Goal: Browse casually: Explore the website without a specific task or goal

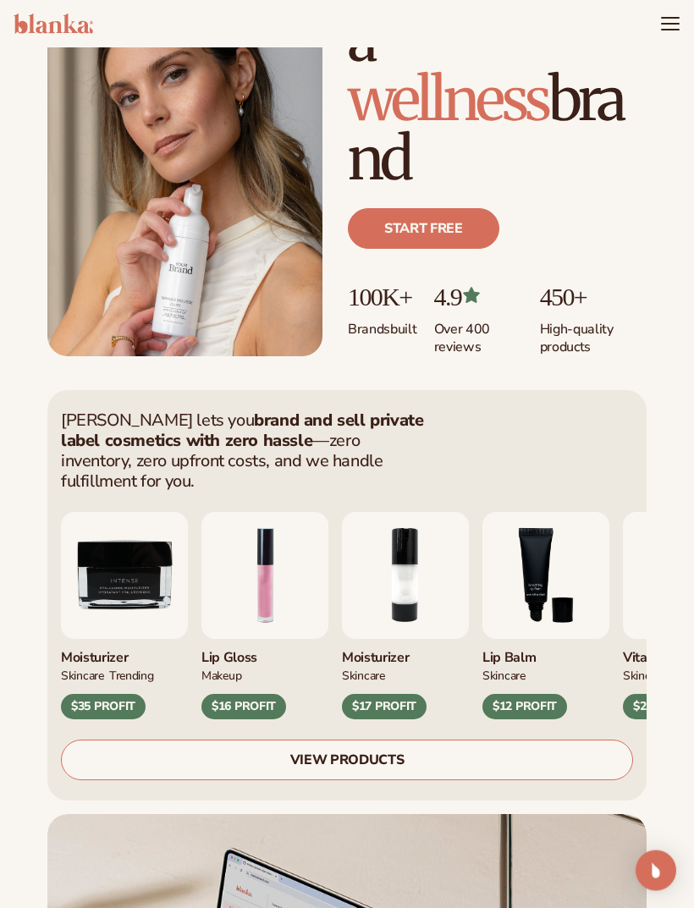
scroll to position [203, 0]
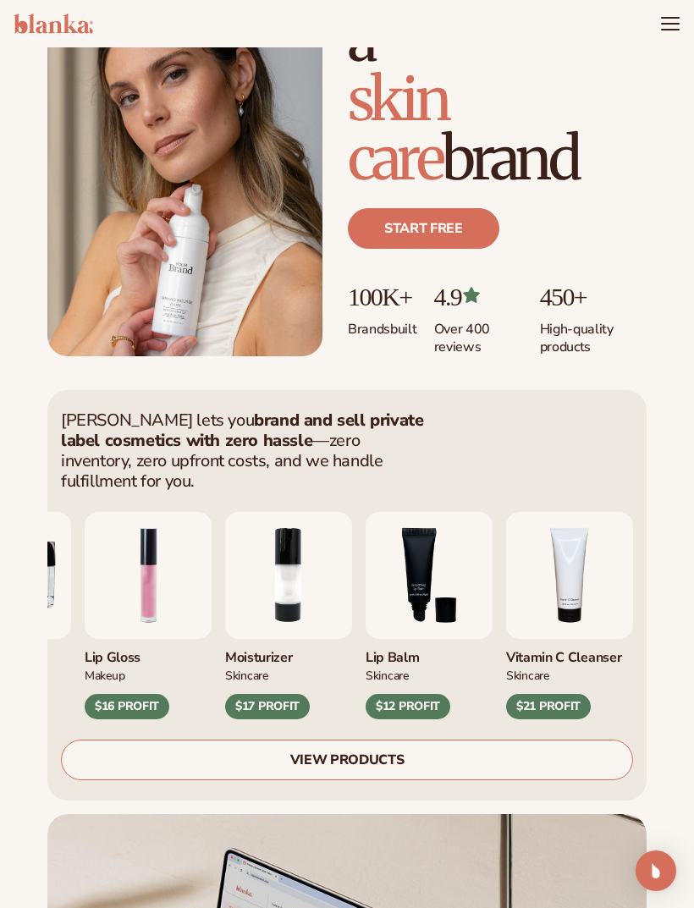
click at [371, 746] on link "VIEW PRODUCTS" at bounding box center [347, 759] width 572 height 41
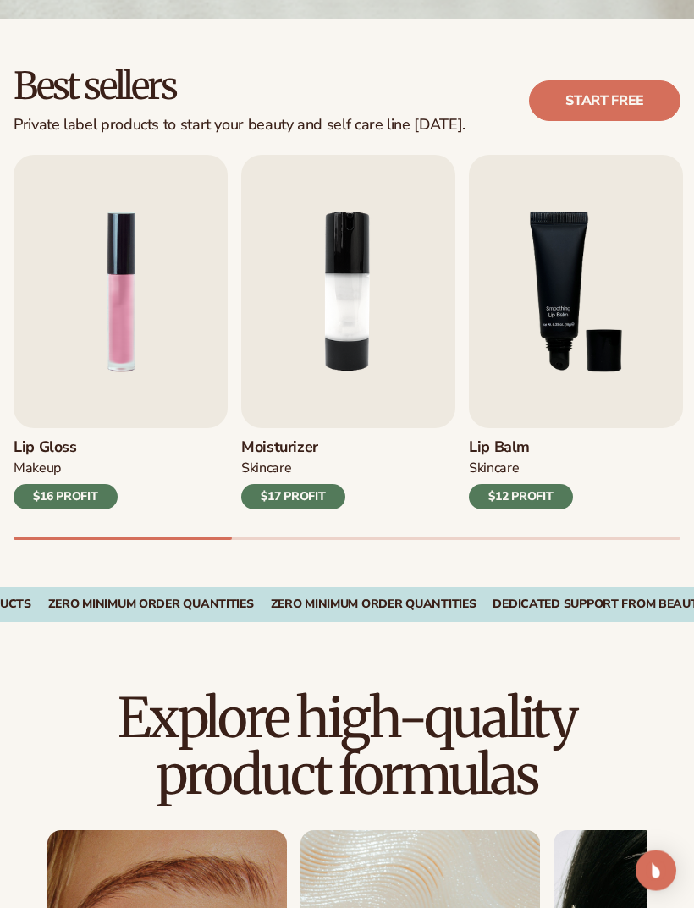
scroll to position [426, 0]
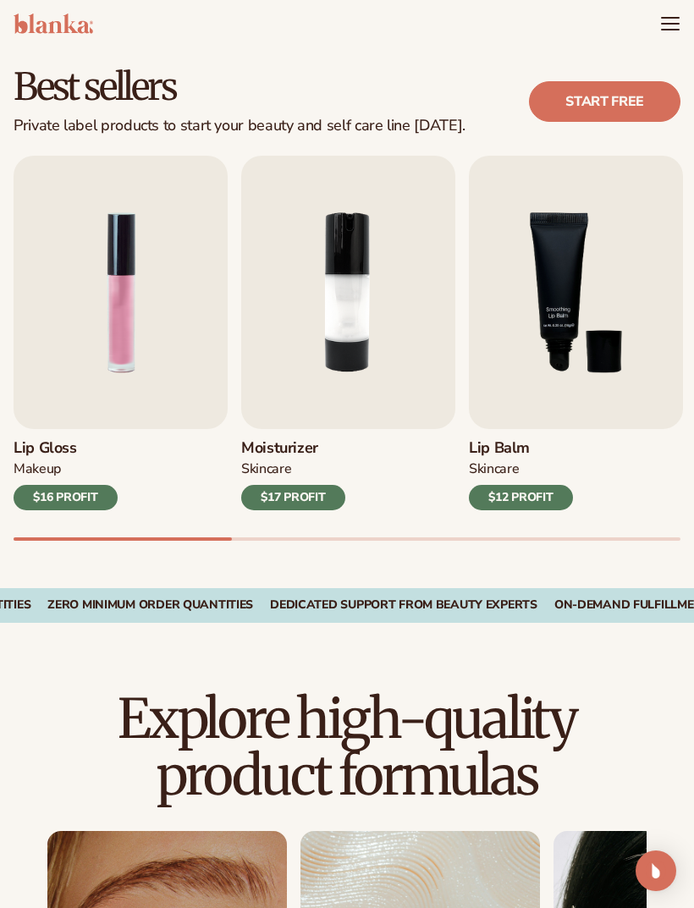
click at [85, 503] on div "$16 PROFIT" at bounding box center [66, 497] width 104 height 25
click at [112, 460] on div "MAKEUP" at bounding box center [66, 472] width 104 height 25
click at [52, 447] on h3 "Lip Gloss" at bounding box center [66, 448] width 104 height 19
click at [132, 303] on img "1 / 9" at bounding box center [121, 292] width 214 height 273
click at [196, 234] on img "1 / 9" at bounding box center [121, 292] width 214 height 273
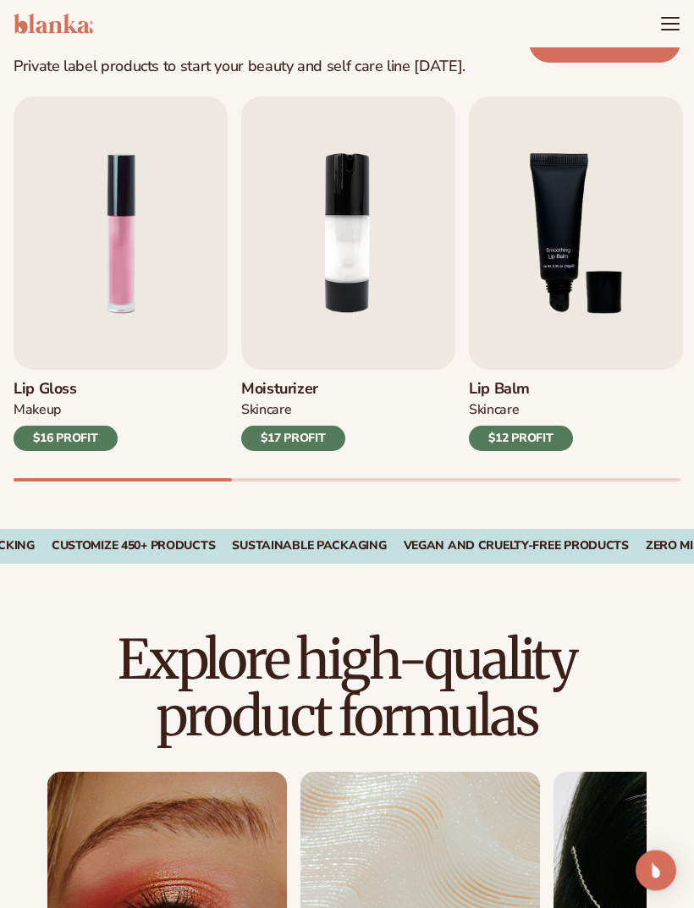
scroll to position [485, 0]
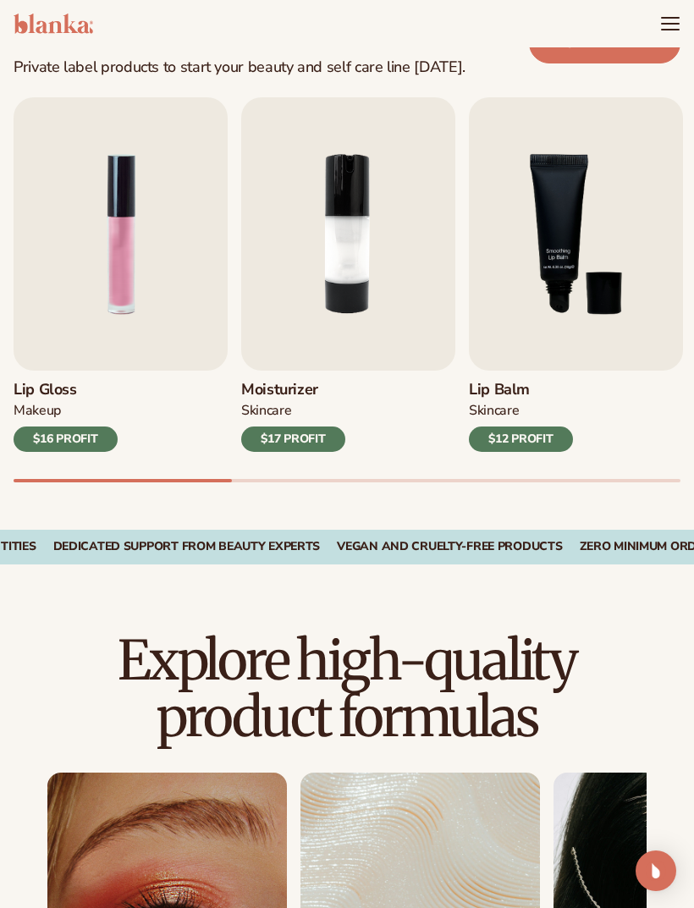
click at [666, 25] on icon "Menu" at bounding box center [670, 24] width 20 height 20
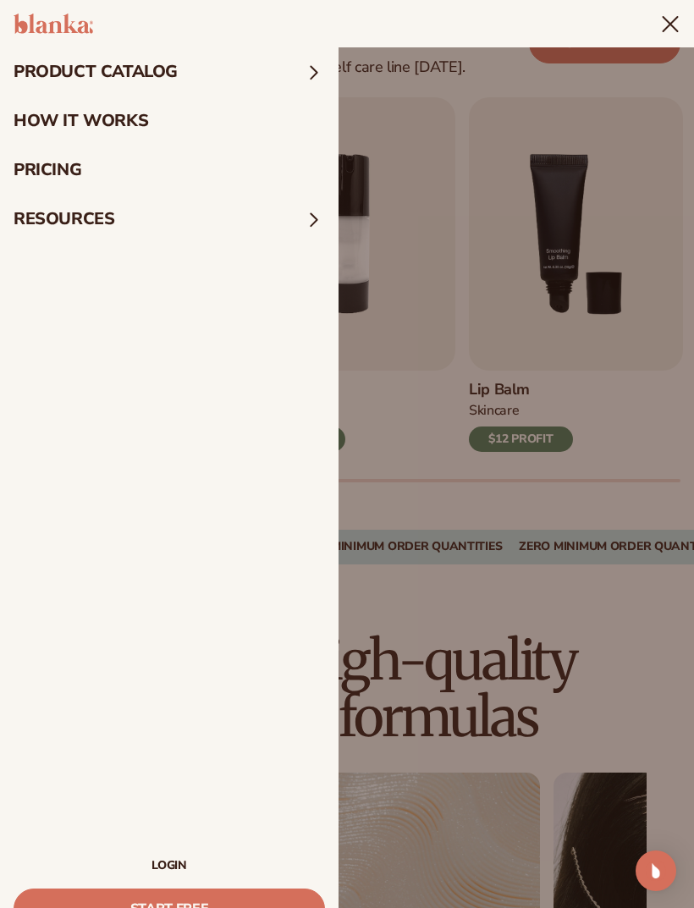
click at [184, 860] on link "LOGIN" at bounding box center [169, 866] width 311 height 12
